Goal: Task Accomplishment & Management: Use online tool/utility

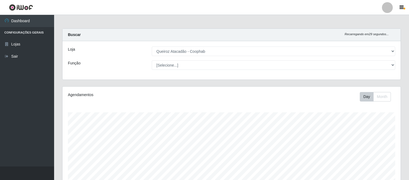
select select "463"
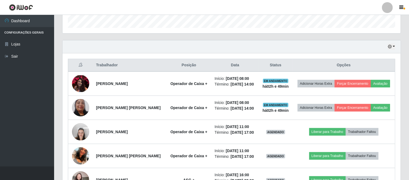
scroll to position [162, 0]
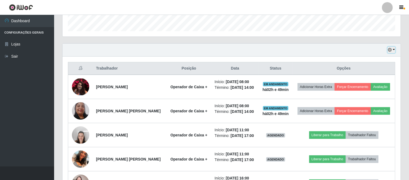
click at [394, 51] on button "button" at bounding box center [392, 50] width 8 height 6
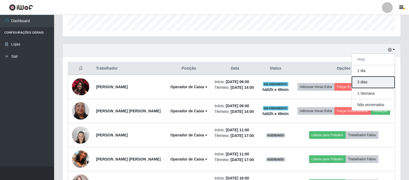
click at [370, 84] on button "3 dias" at bounding box center [373, 82] width 43 height 11
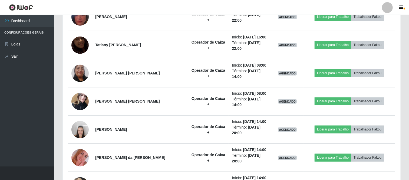
scroll to position [406, 0]
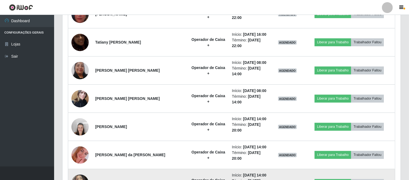
click at [84, 172] on img at bounding box center [79, 183] width 17 height 23
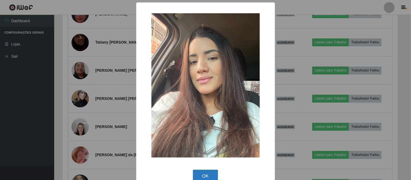
click at [205, 174] on button "OK" at bounding box center [205, 176] width 25 height 13
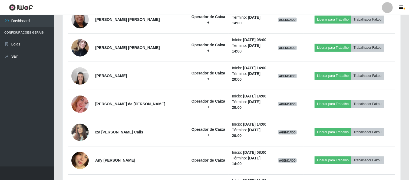
scroll to position [472, 0]
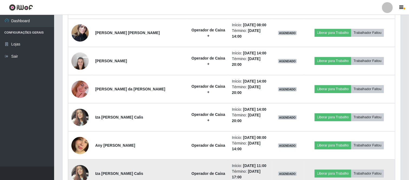
click at [78, 162] on img at bounding box center [79, 173] width 17 height 23
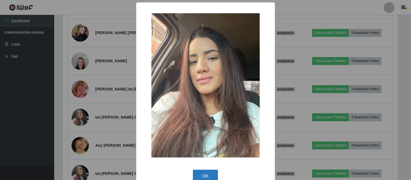
click at [198, 172] on button "OK" at bounding box center [205, 176] width 25 height 13
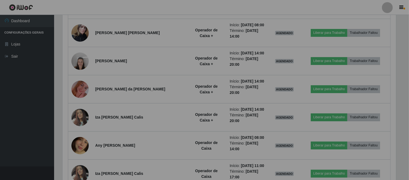
scroll to position [112, 338]
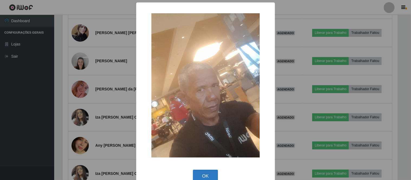
click at [204, 172] on button "OK" at bounding box center [205, 176] width 25 height 13
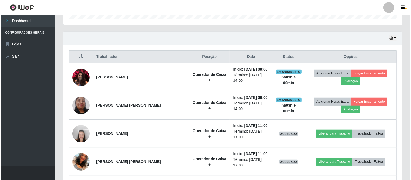
scroll to position [177, 0]
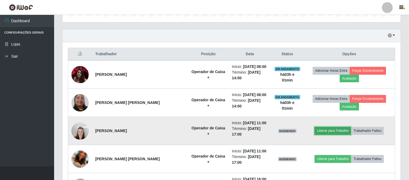
click at [340, 127] on button "Liberar para Trabalho" at bounding box center [333, 131] width 37 height 8
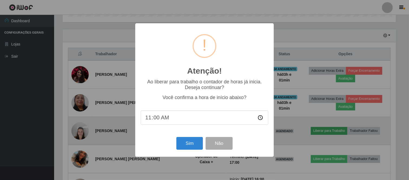
scroll to position [112, 335]
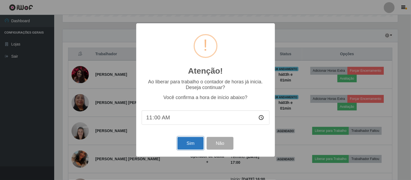
click at [195, 144] on button "Sim" at bounding box center [190, 143] width 26 height 13
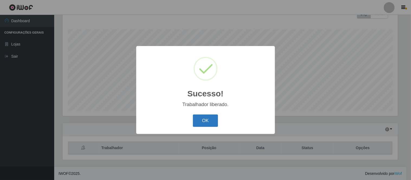
click at [205, 119] on button "OK" at bounding box center [205, 120] width 25 height 13
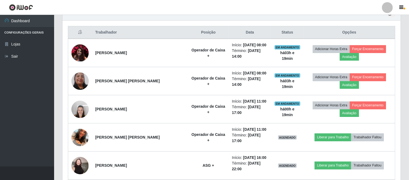
scroll to position [174, 0]
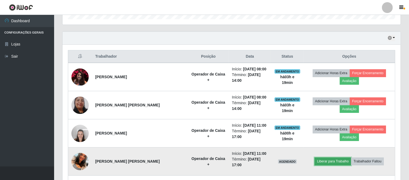
click at [339, 158] on button "Liberar para Trabalho" at bounding box center [333, 162] width 37 height 8
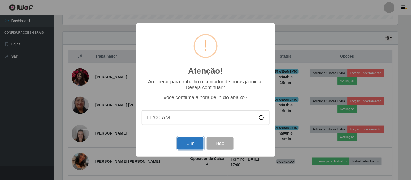
click at [194, 143] on button "Sim" at bounding box center [190, 143] width 26 height 13
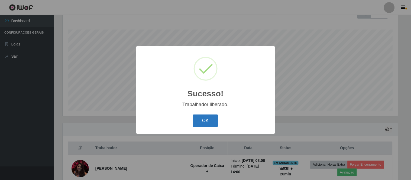
click at [200, 120] on button "OK" at bounding box center [205, 120] width 25 height 13
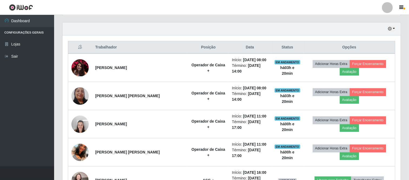
scroll to position [173, 0]
